Goal: Information Seeking & Learning: Learn about a topic

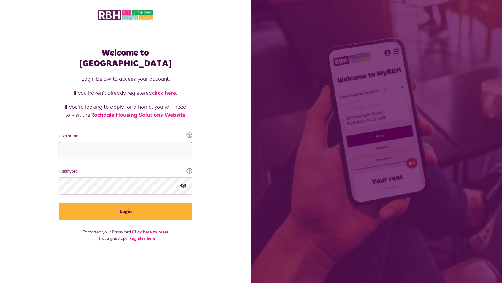
click at [146, 154] on input "Username" at bounding box center [126, 151] width 134 height 18
type input "**"
click at [234, 110] on div "Welcome to MyRBH Login below to access your account. If you haven't already reg…" at bounding box center [125, 131] width 251 height 262
drag, startPoint x: 249, startPoint y: 110, endPoint x: 219, endPoint y: 117, distance: 30.3
click at [218, 117] on div "Welcome to MyRBH Login below to access your account. If you haven't already reg…" at bounding box center [125, 131] width 251 height 262
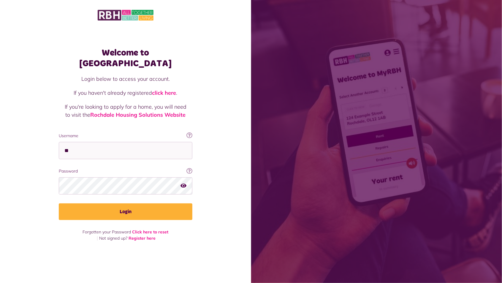
drag, startPoint x: 254, startPoint y: 108, endPoint x: 240, endPoint y: 108, distance: 13.9
click at [246, 108] on div "Welcome to MyRBH Login below to access your account. If you haven't already reg…" at bounding box center [251, 141] width 502 height 283
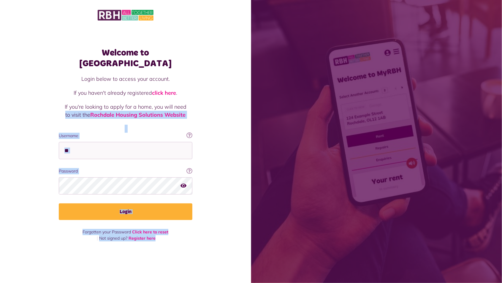
click at [122, 19] on img at bounding box center [126, 15] width 56 height 12
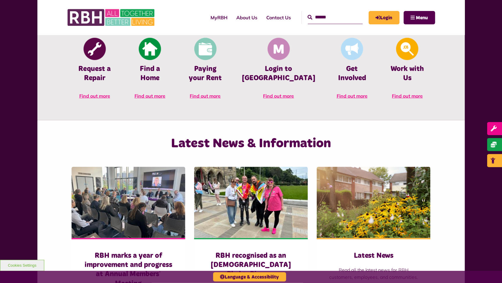
scroll to position [290, 0]
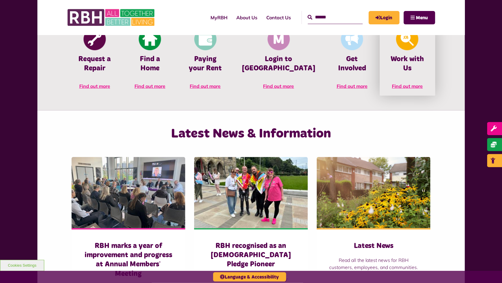
click at [409, 45] on img at bounding box center [407, 39] width 22 height 22
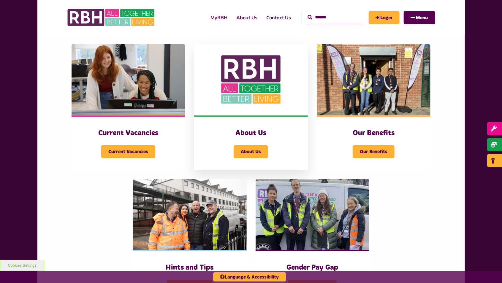
scroll to position [150, 0]
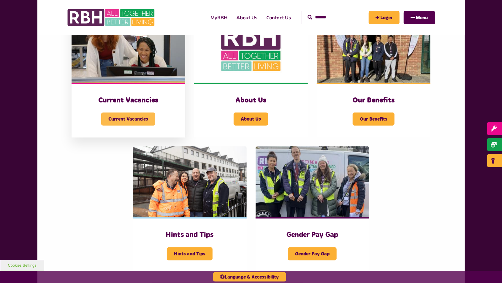
click at [134, 114] on span "Current Vacancies" at bounding box center [128, 118] width 54 height 13
